Goal: Transaction & Acquisition: Purchase product/service

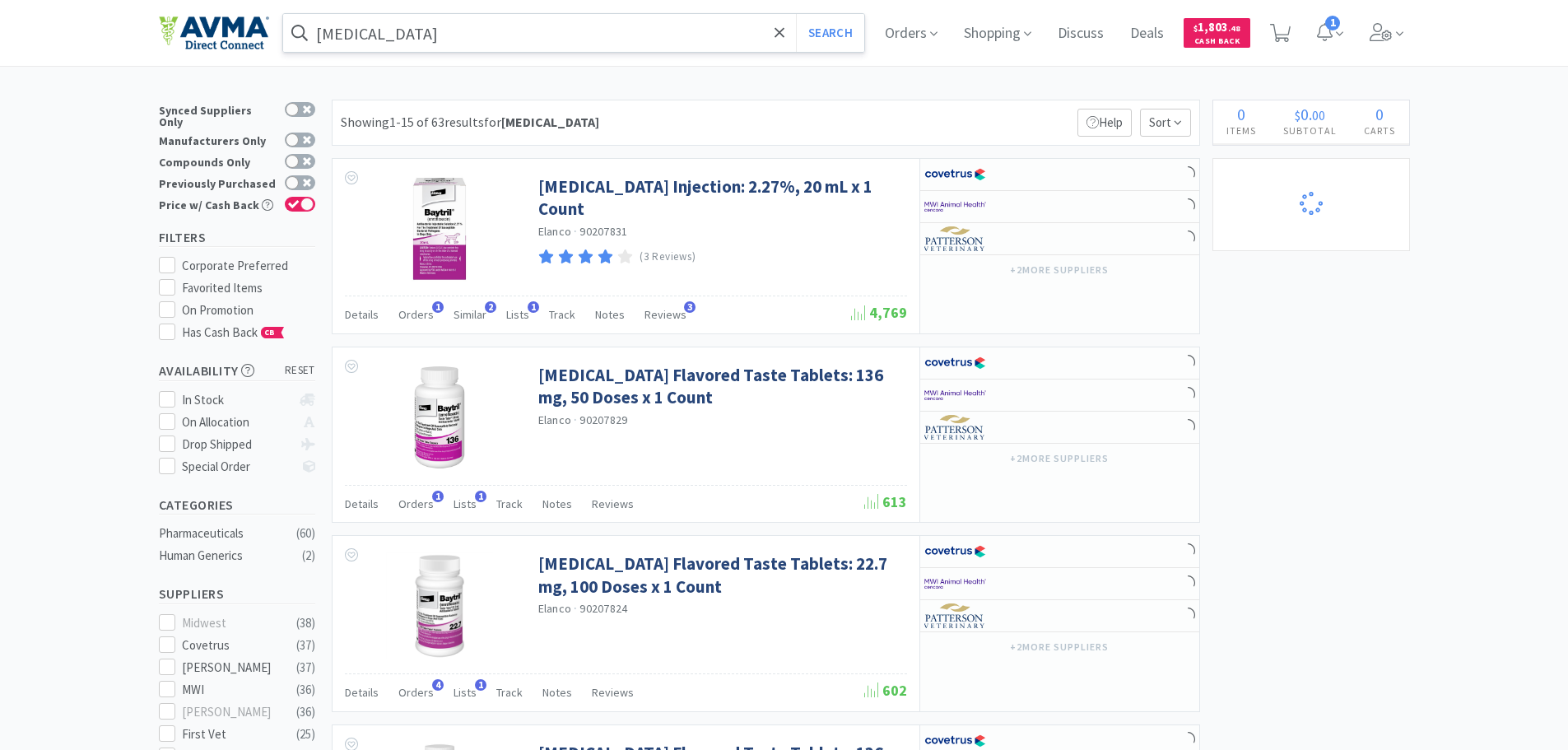
click at [459, 43] on input "[MEDICAL_DATA]" at bounding box center [574, 32] width 582 height 38
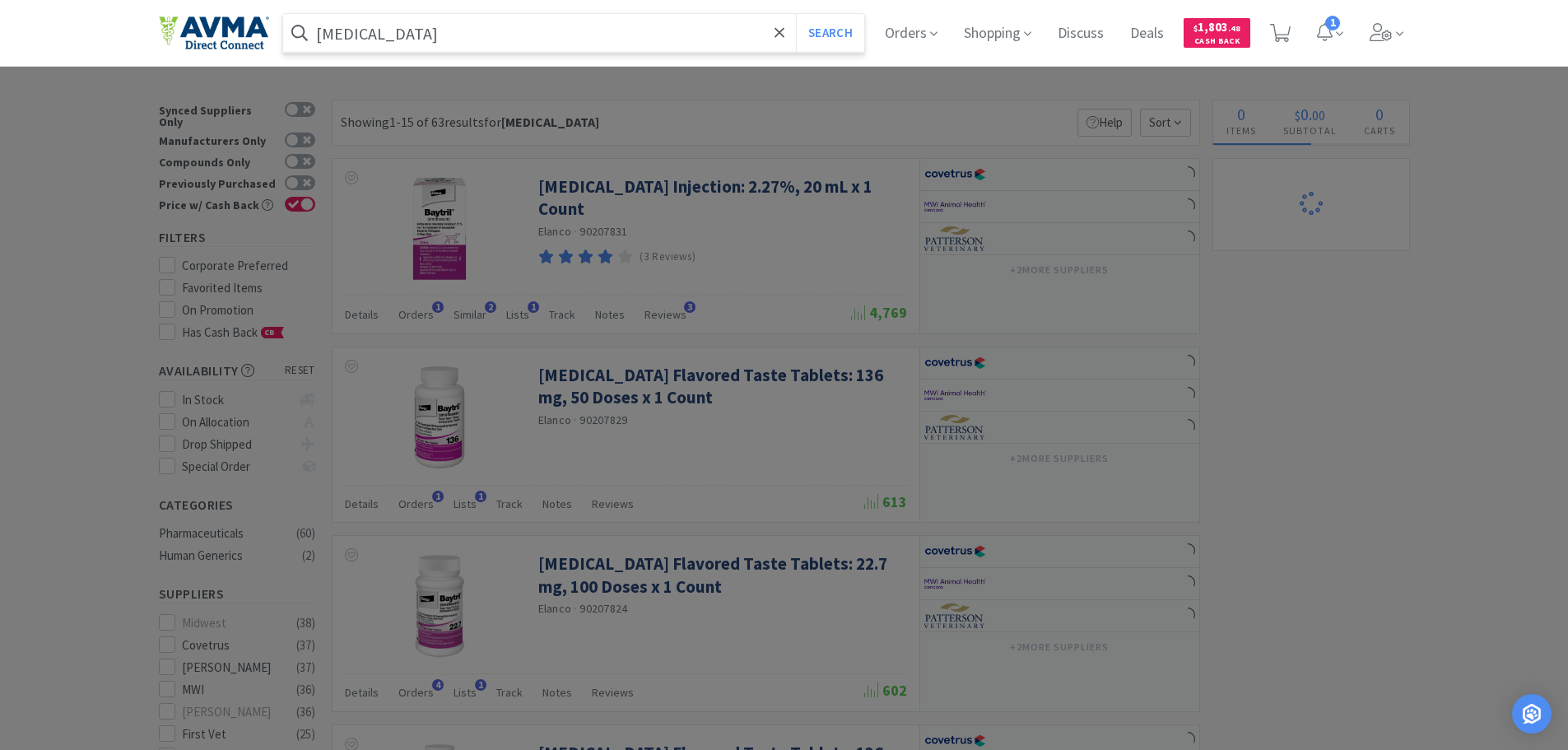
select select "10"
select select "5"
select select "3"
select select "7"
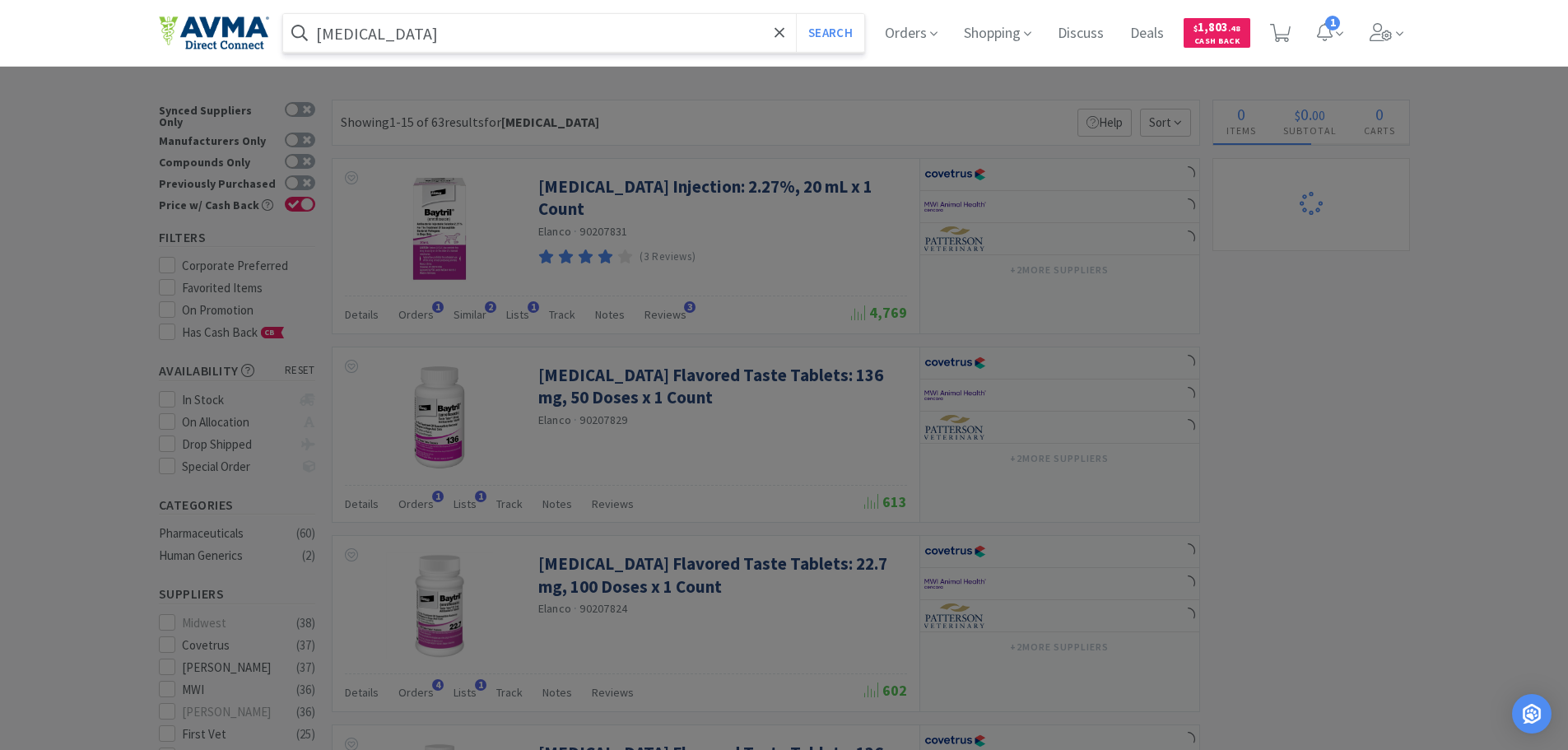
select select "1"
select select "9"
select select "1"
select select "4"
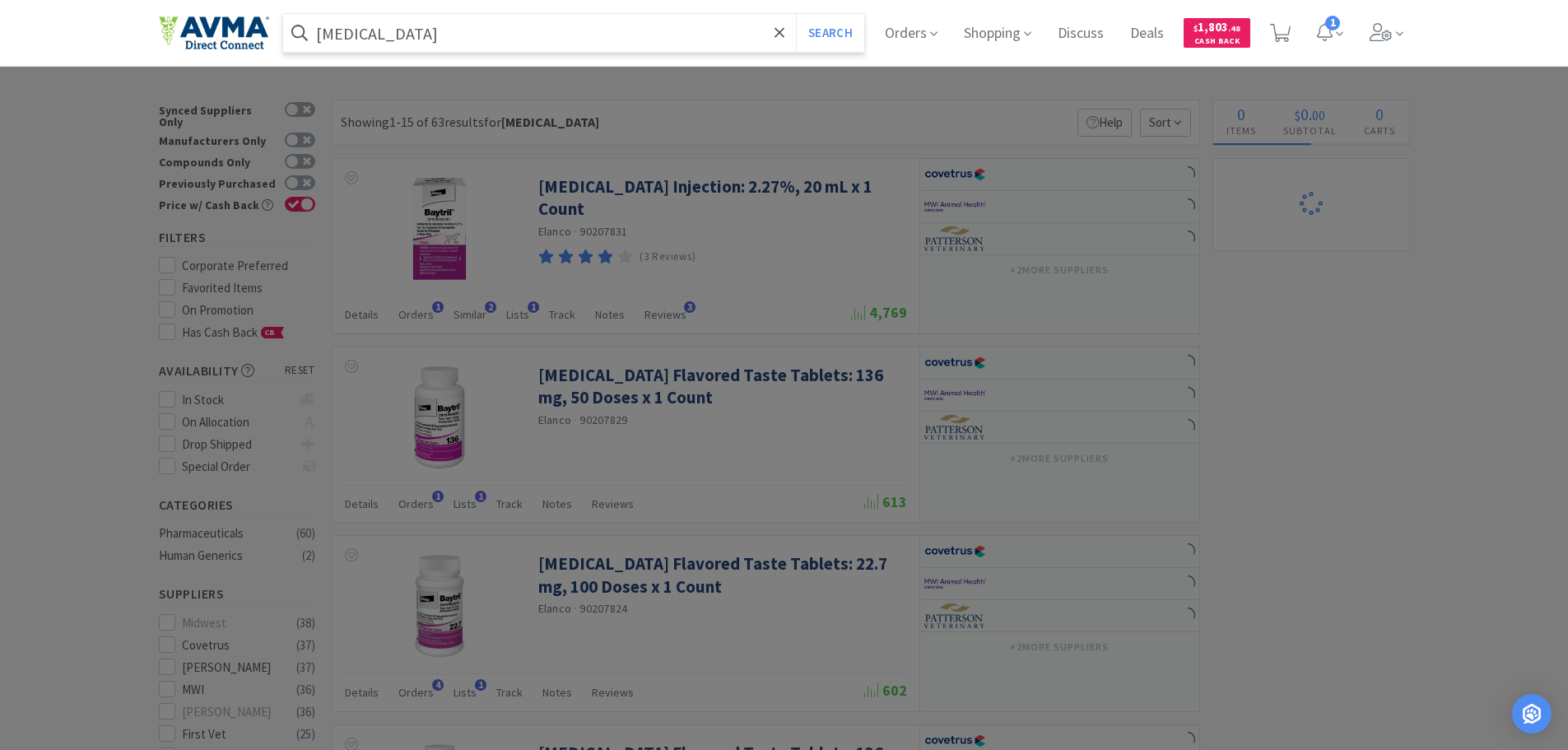
select select "1"
select select "12"
select select "1"
paste input "098485"
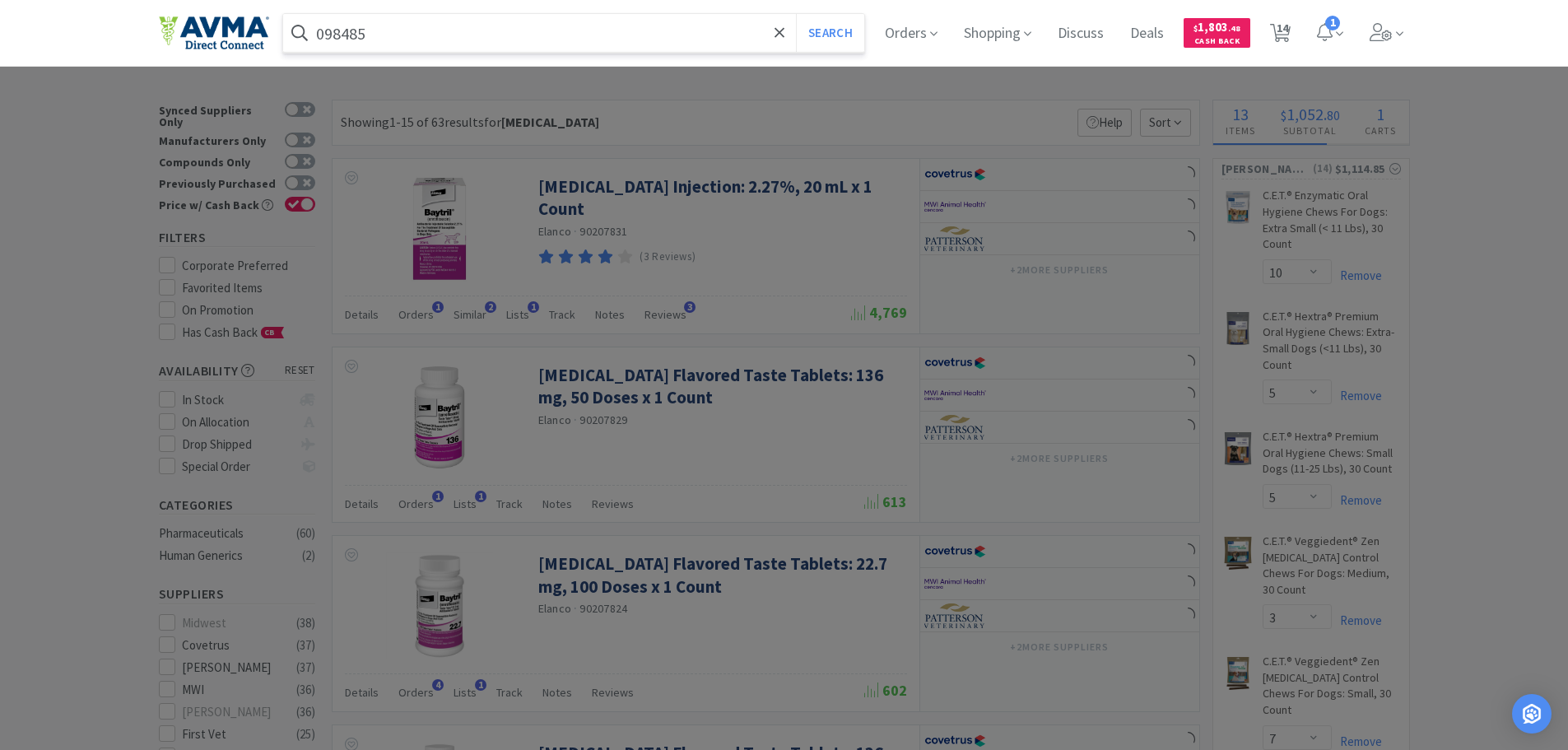
type input "098485"
click at [795, 14] on button "Search" at bounding box center [829, 32] width 68 height 38
